Goal: Information Seeking & Learning: Learn about a topic

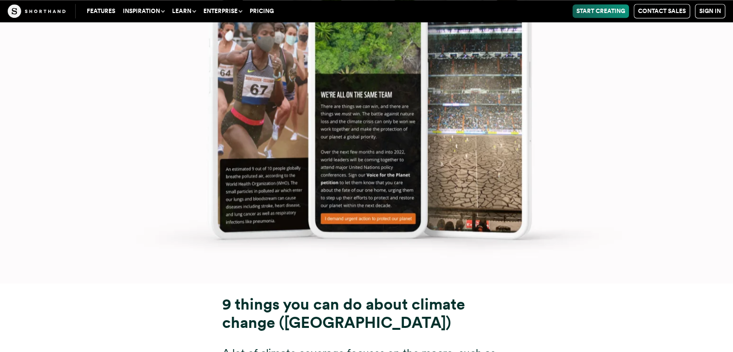
scroll to position [12203, 0]
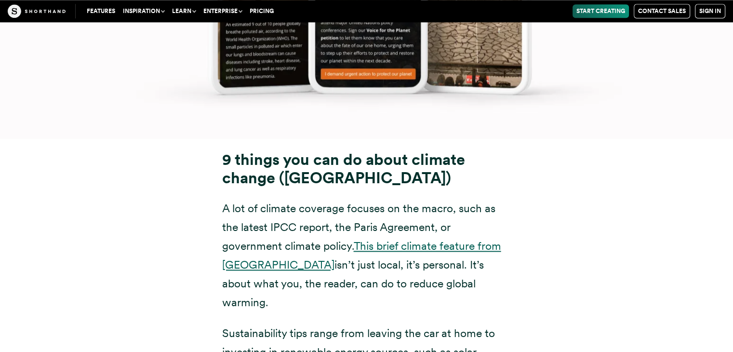
drag, startPoint x: 428, startPoint y: 148, endPoint x: 390, endPoint y: 141, distance: 38.3
click at [428, 239] on link "This brief climate feature from [GEOGRAPHIC_DATA]" at bounding box center [361, 255] width 279 height 32
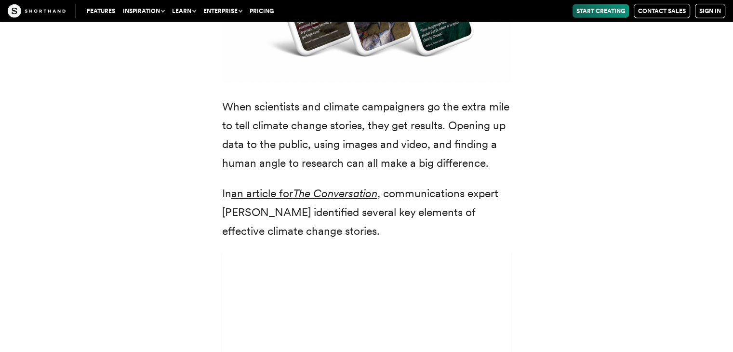
scroll to position [2649, 0]
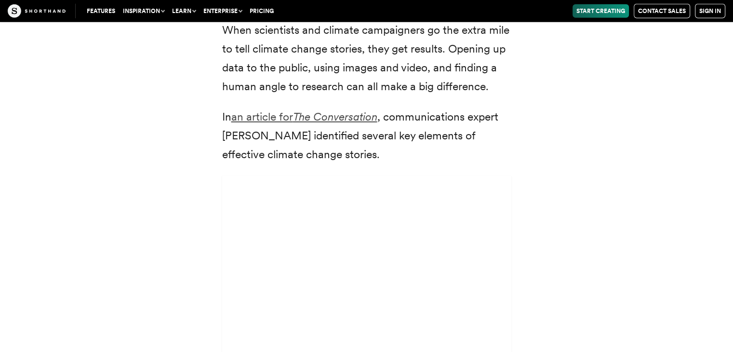
click at [326, 110] on em "The Conversation" at bounding box center [335, 116] width 84 height 13
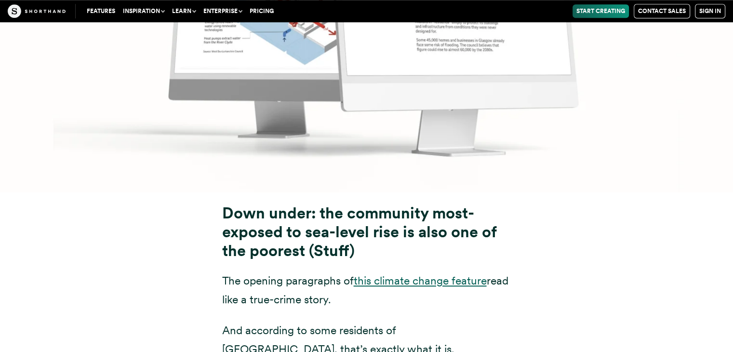
scroll to position [4575, 0]
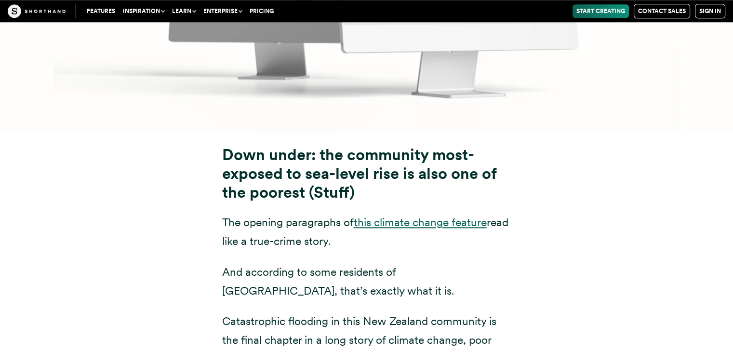
click at [412, 215] on link "this climate change feature" at bounding box center [419, 221] width 133 height 13
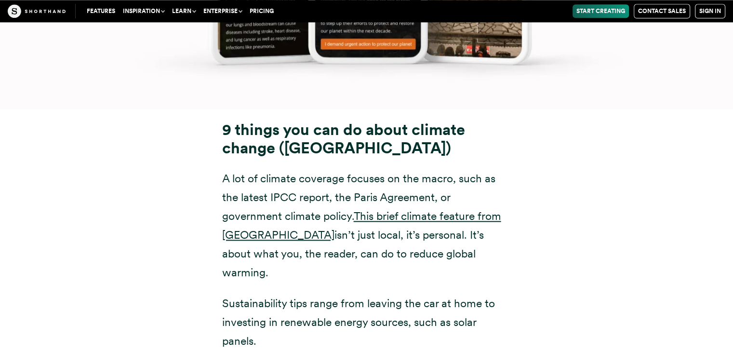
scroll to position [12058, 0]
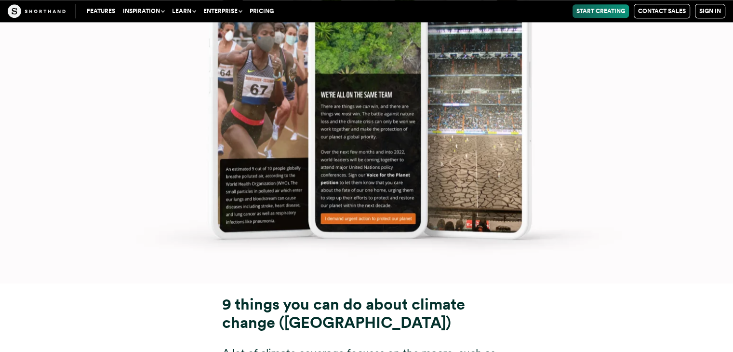
drag, startPoint x: 189, startPoint y: 201, endPoint x: 511, endPoint y: 227, distance: 323.2
copy strong "9 things you can do about climate change ([GEOGRAPHIC_DATA])"
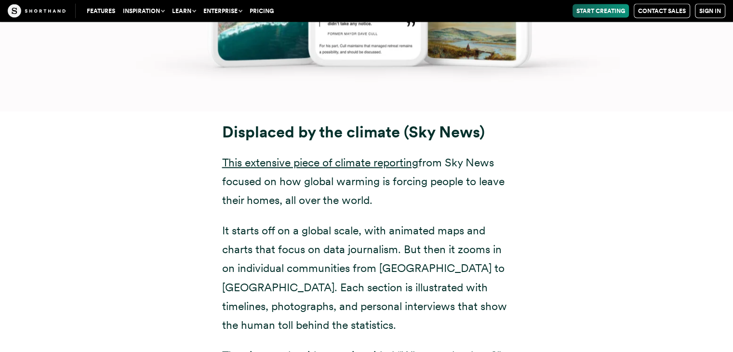
scroll to position [5779, 0]
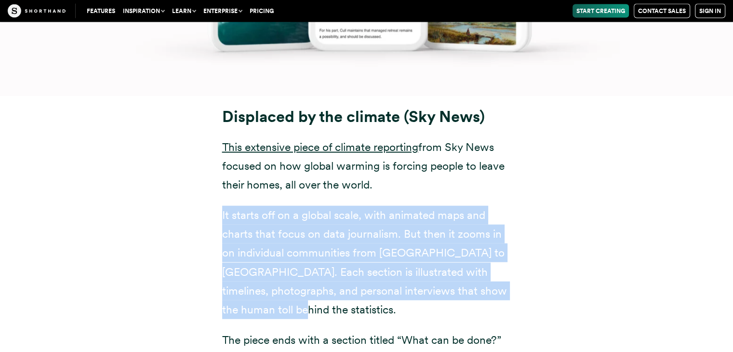
drag, startPoint x: 220, startPoint y: 157, endPoint x: 539, endPoint y: 247, distance: 331.8
click at [539, 247] on div "Displaced by the climate (Sky News) This extensive piece of climate reporting f…" at bounding box center [366, 247] width 655 height 302
copy p "It starts off on a global scale, with animated maps and charts that focus on da…"
